Goal: Transaction & Acquisition: Purchase product/service

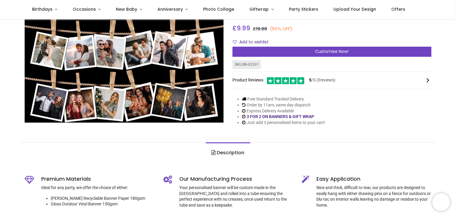
scroll to position [59, 0]
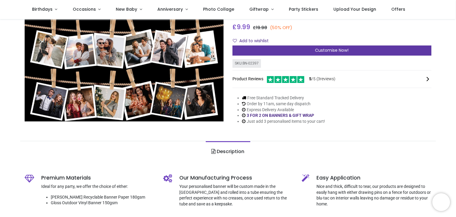
click at [330, 50] on span "Customise Now!" at bounding box center [332, 50] width 34 height 6
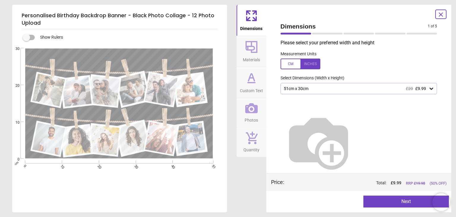
click at [429, 91] on icon at bounding box center [431, 88] width 6 height 6
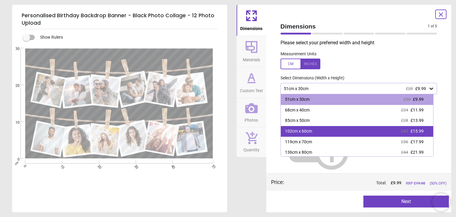
click at [412, 129] on span "£15.99" at bounding box center [416, 130] width 13 height 5
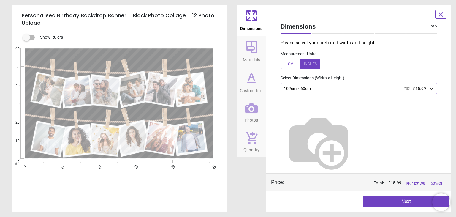
click at [391, 197] on button "Next" at bounding box center [405, 201] width 85 height 12
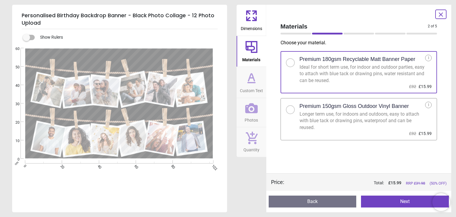
click at [295, 112] on div at bounding box center [293, 107] width 14 height 12
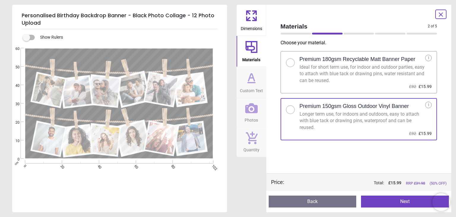
click at [279, 203] on button "Back" at bounding box center [313, 201] width 88 height 12
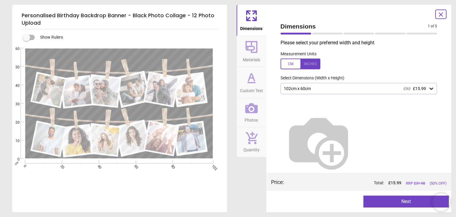
click at [430, 90] on icon at bounding box center [431, 88] width 6 height 6
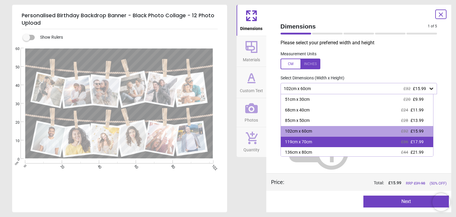
click at [420, 137] on div "119cm x 70cm £36 £17.99" at bounding box center [357, 142] width 152 height 11
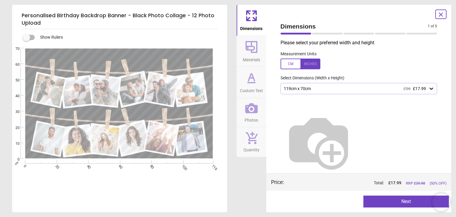
click at [401, 201] on button "Next" at bounding box center [405, 201] width 85 height 12
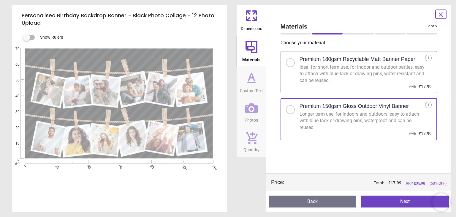
click at [399, 203] on button "Next" at bounding box center [405, 201] width 88 height 12
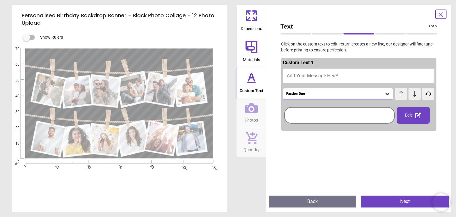
click at [335, 78] on span "Add Your Message Here!" at bounding box center [312, 76] width 51 height 6
click at [374, 69] on button "HAPPY 18TH BIRTHDAY JA" at bounding box center [359, 75] width 152 height 15
click at [356, 77] on button "HAPPY 18TH BIRTHDAY JA" at bounding box center [359, 75] width 152 height 15
click at [329, 73] on button "HAPPY 18TH BIRTHDAY JA" at bounding box center [359, 75] width 152 height 15
click at [344, 71] on button "HAPPY 18TH BIRTHDAY JA" at bounding box center [359, 75] width 152 height 15
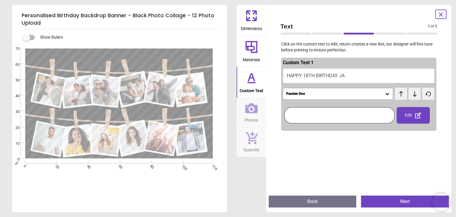
click at [332, 79] on button "HAPPY 18TH BIRTHDAY JA" at bounding box center [359, 75] width 152 height 15
click at [336, 78] on button "HAPPY 18TH BIRTHDAY JA" at bounding box center [359, 75] width 152 height 15
click at [313, 199] on button "Back" at bounding box center [313, 201] width 88 height 12
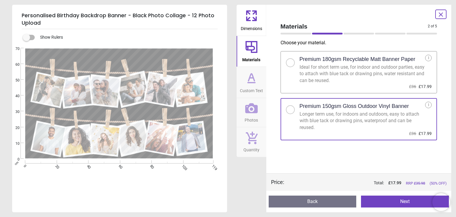
click at [411, 201] on button "Next" at bounding box center [405, 201] width 88 height 12
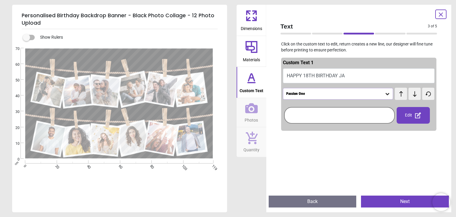
click at [333, 74] on button "HAPPY 18TH BIRTHDAY JA" at bounding box center [359, 75] width 152 height 15
click at [274, 73] on div "Text 3 of 5 3 of 6 Click on the custom text to edit, return creates a new line,…" at bounding box center [358, 108] width 185 height 207
click at [294, 76] on button "HAPPY 18TH BIRTHDAY JA" at bounding box center [359, 75] width 152 height 15
click at [384, 95] on icon at bounding box center [387, 94] width 6 height 6
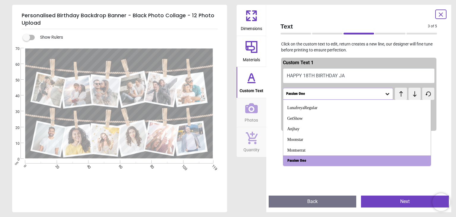
scroll to position [304, 0]
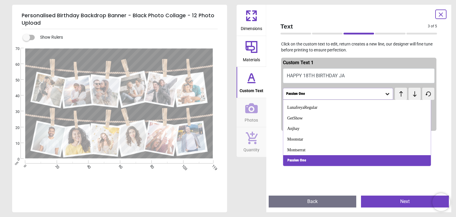
click at [307, 161] on div "Passion One" at bounding box center [356, 160] width 147 height 11
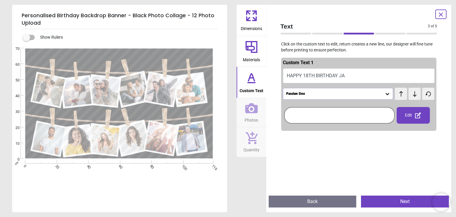
click at [337, 72] on button "HAPPY 18TH BIRTHDAY JA" at bounding box center [359, 75] width 152 height 15
click at [336, 75] on button "HAPPY 18TH BIRTHDAY JA" at bounding box center [359, 75] width 152 height 15
click at [395, 91] on span "test" at bounding box center [397, 90] width 5 height 5
click at [399, 96] on icon at bounding box center [401, 93] width 4 height 5
click at [335, 72] on button "HAPPY 18TH BIRTHDAY JA" at bounding box center [359, 75] width 152 height 15
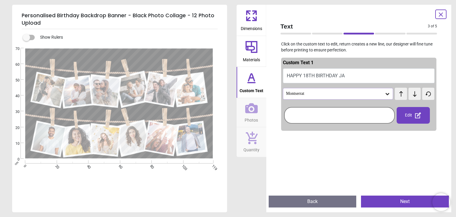
click at [342, 73] on button "HAPPY 18TH BIRTHDAY JA" at bounding box center [359, 75] width 152 height 15
click at [345, 86] on div "Custom Text 1 HAPPY 18TH BIRTHDAY JA Montserrat test test Edit Advanced colour …" at bounding box center [359, 94] width 156 height 73
click at [341, 73] on button "HAPPY 18TH BIRTHDAY JA" at bounding box center [359, 75] width 152 height 15
click at [294, 74] on button "HAPPY 18TH BIRTHDAY JA" at bounding box center [359, 75] width 152 height 15
click at [337, 37] on div "Text 3 of 5 3 of 6" at bounding box center [359, 29] width 166 height 20
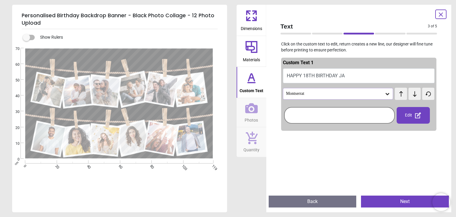
click at [321, 30] on span "Text" at bounding box center [353, 26] width 147 height 9
click at [297, 79] on button "HAPPY 18TH BIRTHDAY JA" at bounding box center [359, 75] width 152 height 15
click at [417, 117] on icon at bounding box center [417, 115] width 7 height 7
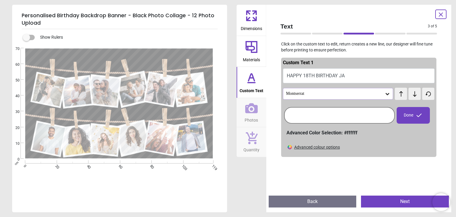
click at [342, 76] on button "HAPPY 18TH BIRTHDAY JA" at bounding box center [359, 75] width 152 height 15
click at [326, 75] on button "HAPPY 18TH BIRTHDAY JA" at bounding box center [359, 75] width 152 height 15
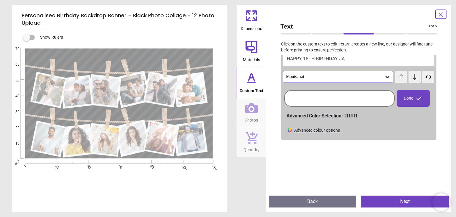
scroll to position [0, 0]
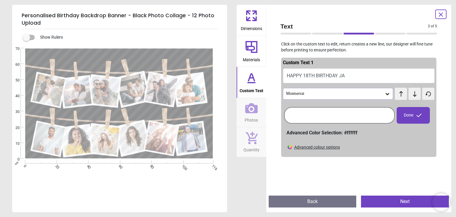
click at [364, 77] on button "HAPPY 18TH BIRTHDAY JA" at bounding box center [359, 75] width 152 height 15
type textarea "**********"
click at [385, 95] on icon at bounding box center [387, 94] width 6 height 6
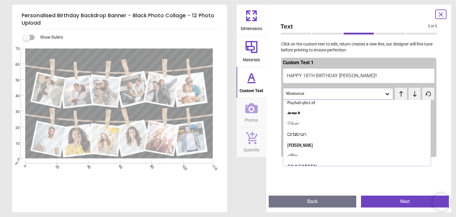
scroll to position [304, 0]
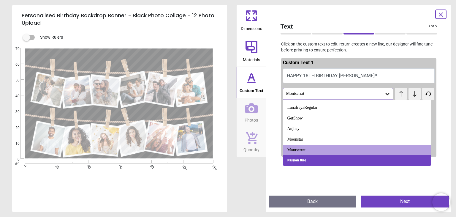
click at [331, 161] on div "Passion One" at bounding box center [356, 160] width 147 height 11
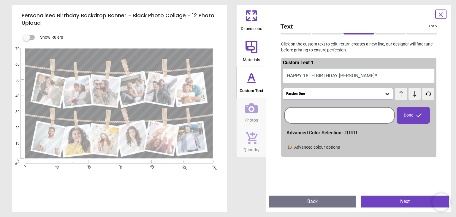
click at [385, 96] on icon at bounding box center [387, 94] width 6 height 6
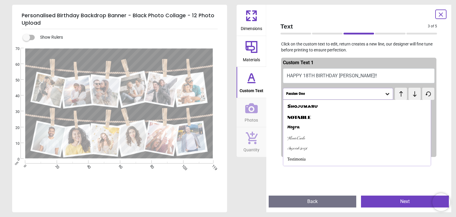
scroll to position [185, 0]
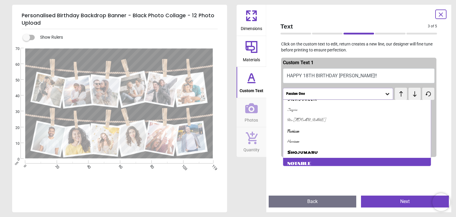
click at [308, 161] on div "Notable" at bounding box center [299, 163] width 24 height 6
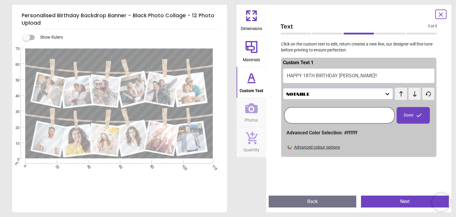
click at [385, 98] on div "Notable" at bounding box center [338, 93] width 110 height 11
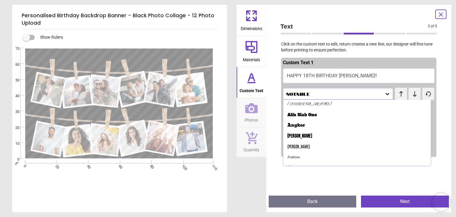
scroll to position [0, 0]
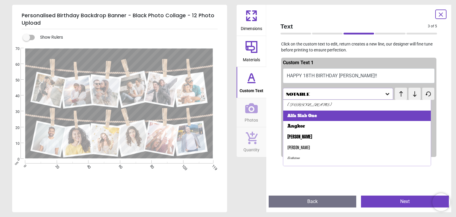
click at [320, 117] on div "Alfa Slab One" at bounding box center [356, 115] width 147 height 11
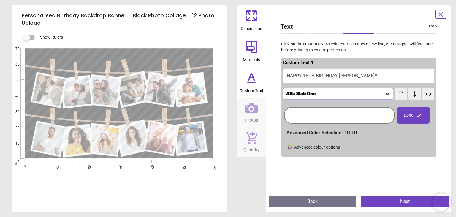
click at [412, 119] on div "Done" at bounding box center [412, 115] width 33 height 17
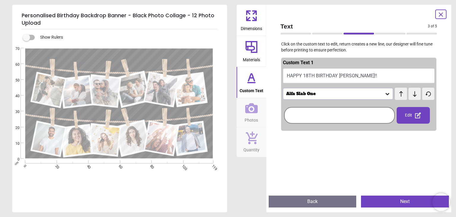
scroll to position [30, 0]
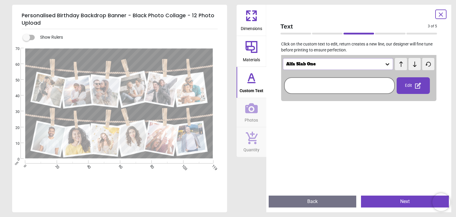
click at [407, 203] on button "Next" at bounding box center [405, 201] width 88 height 12
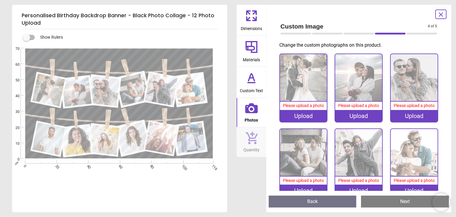
click at [302, 112] on div "Upload" at bounding box center [303, 116] width 47 height 12
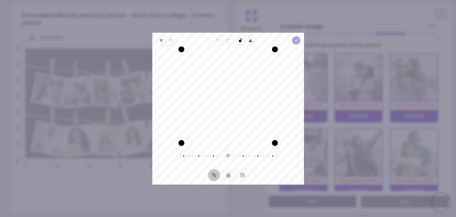
click at [300, 40] on span "Done" at bounding box center [296, 40] width 8 height 8
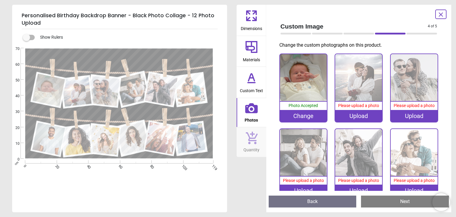
click at [356, 113] on div "Upload" at bounding box center [358, 116] width 47 height 12
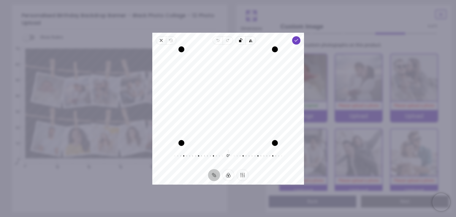
drag, startPoint x: 258, startPoint y: 81, endPoint x: 257, endPoint y: 92, distance: 11.1
click at [257, 92] on div "Recenter" at bounding box center [228, 95] width 142 height 93
click at [296, 38] on icon "button" at bounding box center [296, 40] width 5 height 5
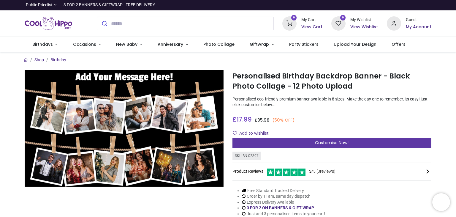
click at [329, 144] on span "Customise Now!" at bounding box center [332, 142] width 34 height 6
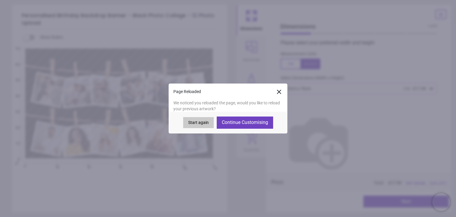
click at [236, 124] on button "Continue Customising" at bounding box center [245, 122] width 56 height 12
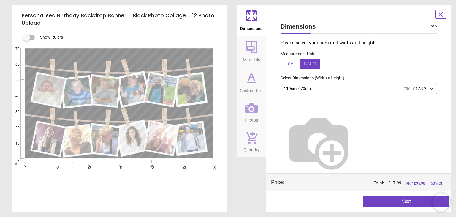
type textarea "**********"
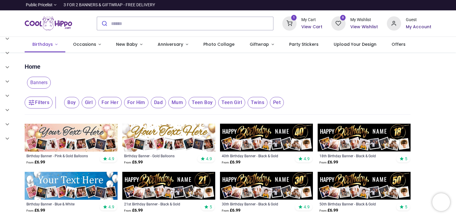
click at [38, 41] on link "Birthdays" at bounding box center [45, 44] width 41 height 15
click at [131, 31] on div at bounding box center [184, 23] width 185 height 23
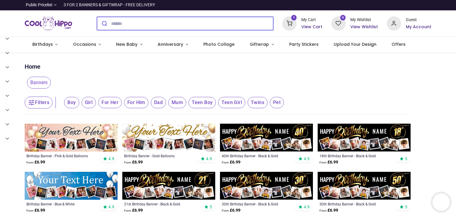
click at [130, 26] on input "search" at bounding box center [192, 23] width 162 height 13
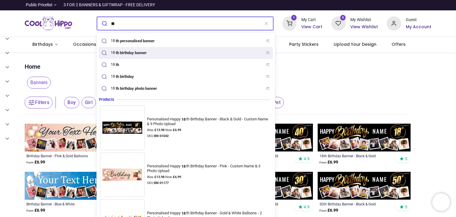
click at [122, 51] on mark "th birthday banner" at bounding box center [131, 53] width 32 height 6
type input "**********"
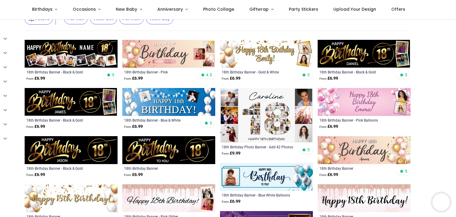
scroll to position [59, 0]
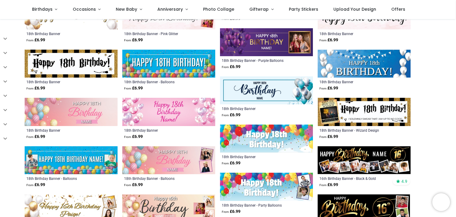
scroll to position [237, 0]
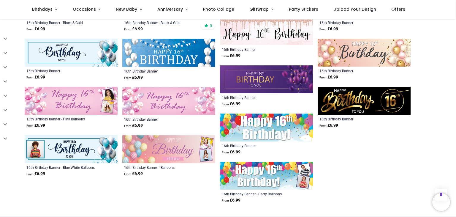
scroll to position [534, 0]
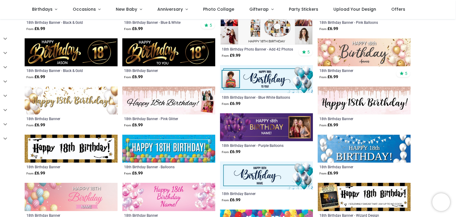
scroll to position [63, 0]
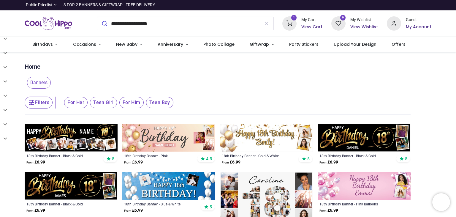
click at [309, 30] on h6 "View Cart" at bounding box center [311, 27] width 21 height 6
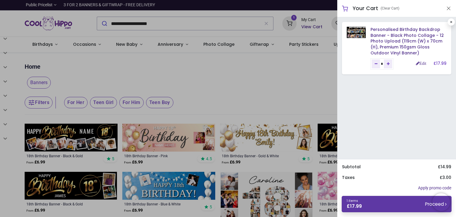
click at [386, 203] on link "1 items £ 17.99 Proceed" at bounding box center [397, 204] width 110 height 16
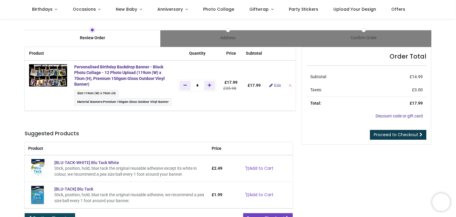
scroll to position [30, 0]
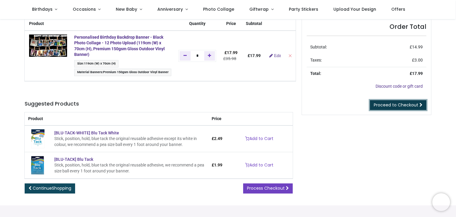
click at [399, 104] on span "Proceed to Checkout" at bounding box center [396, 105] width 45 height 6
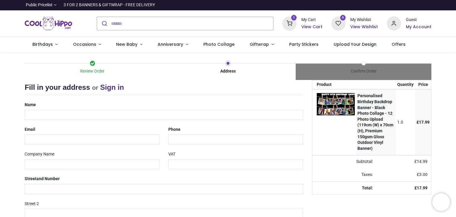
select select "***"
click at [64, 114] on input "text" at bounding box center [164, 115] width 278 height 10
type input "**********"
click at [62, 152] on div "Company Name" at bounding box center [92, 159] width 144 height 20
click at [68, 136] on input "email" at bounding box center [92, 139] width 135 height 10
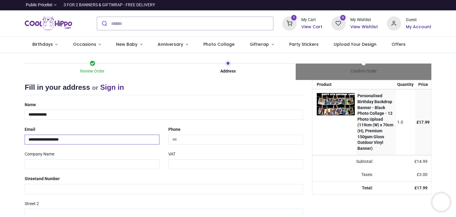
type input "**********"
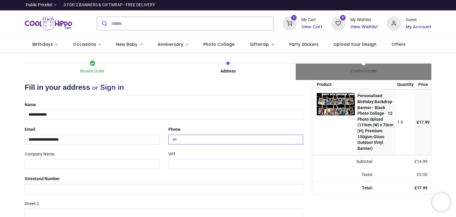
click at [203, 141] on input "tel" at bounding box center [235, 139] width 135 height 10
type input "**********"
click at [76, 162] on input "text" at bounding box center [92, 164] width 135 height 10
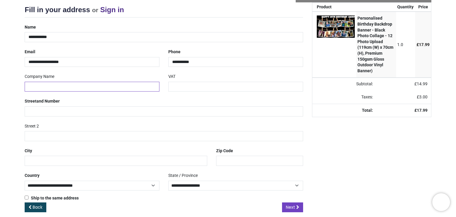
scroll to position [84, 0]
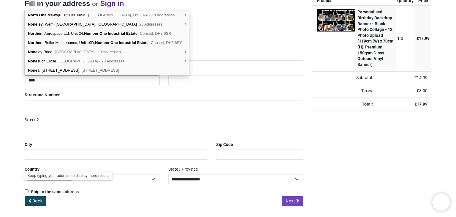
type input "****"
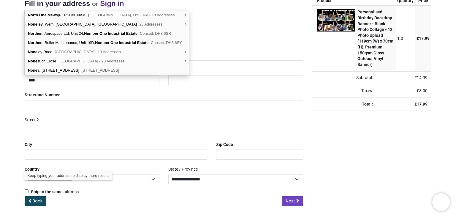
click at [123, 130] on input "text" at bounding box center [164, 130] width 278 height 10
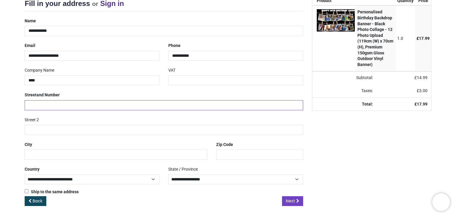
click at [95, 103] on input "text" at bounding box center [164, 105] width 278 height 10
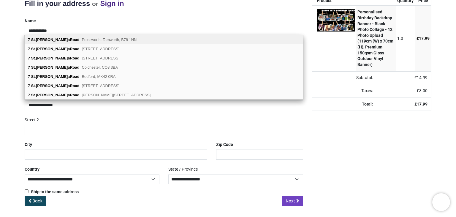
click at [95, 38] on span "Polesworth, Tamworth, B78 1NN" at bounding box center [109, 39] width 55 height 4
type input "**********"
type input "*******"
select select "***"
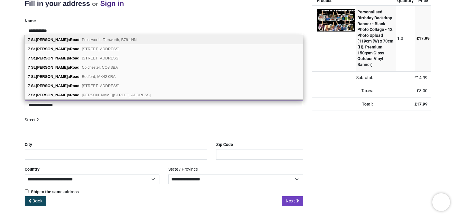
select select "***"
type input "********"
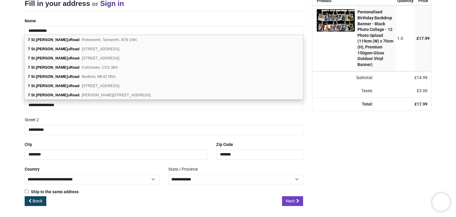
click at [203, 205] on div "Back Next" at bounding box center [164, 206] width 278 height 20
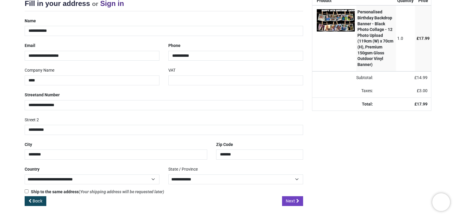
click at [185, 207] on div "Back Next" at bounding box center [164, 206] width 278 height 20
click at [292, 198] on span "Next" at bounding box center [290, 201] width 9 height 6
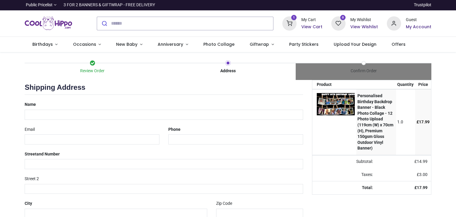
select select "***"
click at [64, 117] on input "text" at bounding box center [164, 115] width 278 height 10
type input "**********"
click at [66, 139] on input "email" at bounding box center [92, 139] width 135 height 10
type input "**********"
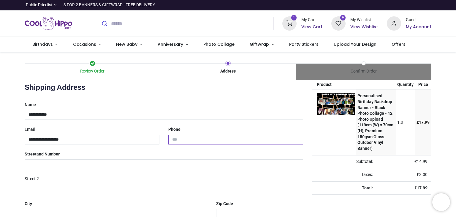
click at [204, 138] on input "tel" at bounding box center [235, 139] width 135 height 10
type input "**********"
click at [109, 165] on input "text" at bounding box center [164, 164] width 278 height 10
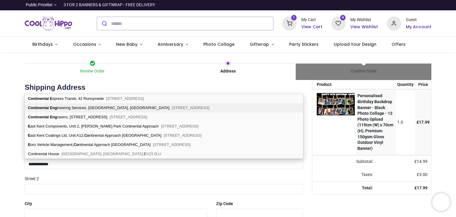
click at [113, 105] on div "Continental Eng ineering Services, [STREET_ADDRESS]" at bounding box center [164, 107] width 278 height 9
type input "**********"
type input "********"
select select "***"
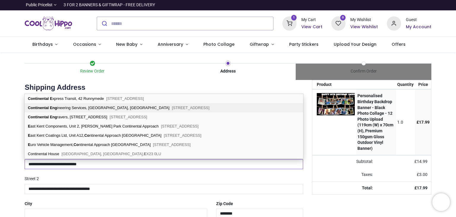
select select "***"
type input "*********"
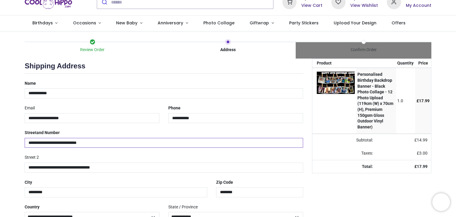
scroll to position [52, 0]
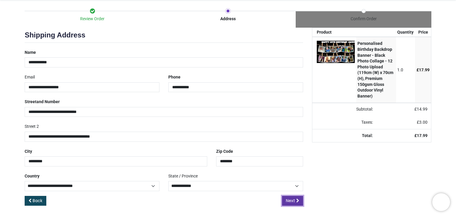
click at [293, 199] on span "Next" at bounding box center [290, 200] width 9 height 6
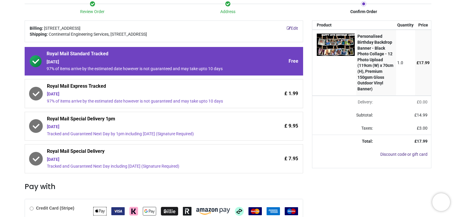
scroll to position [89, 0]
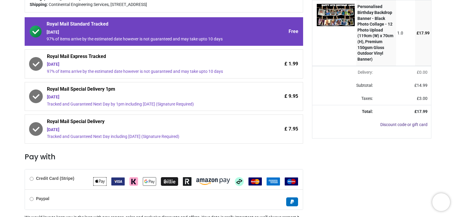
click at [37, 97] on icon at bounding box center [36, 96] width 7 height 5
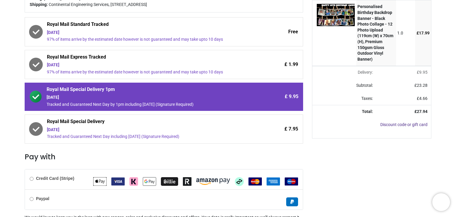
scroll to position [142, 0]
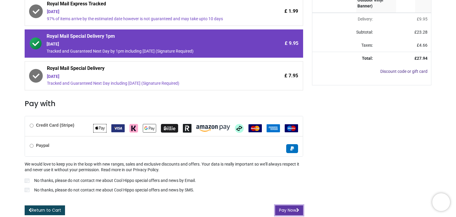
click at [287, 207] on button "Pay Now" at bounding box center [289, 210] width 28 height 10
